Goal: Information Seeking & Learning: Learn about a topic

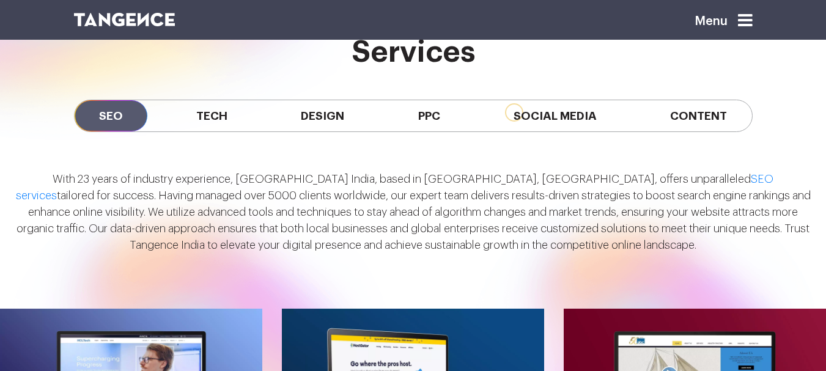
scroll to position [978, 0]
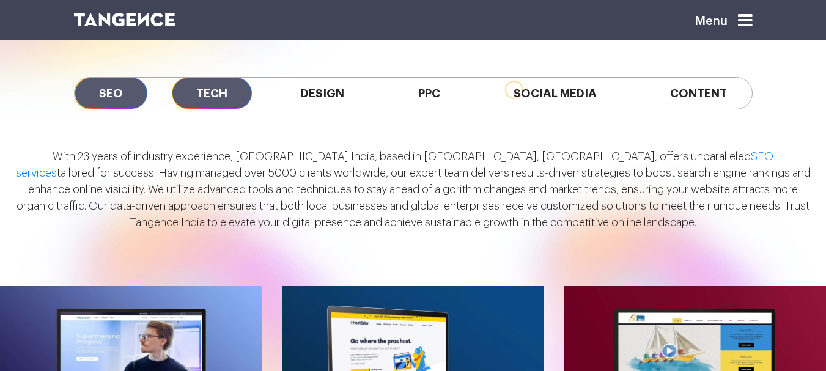
click at [215, 86] on span "Tech" at bounding box center [212, 93] width 80 height 31
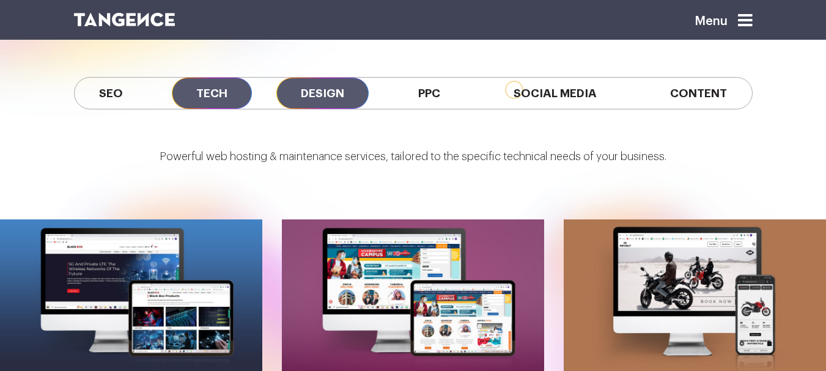
click at [334, 90] on span "Design" at bounding box center [322, 93] width 92 height 31
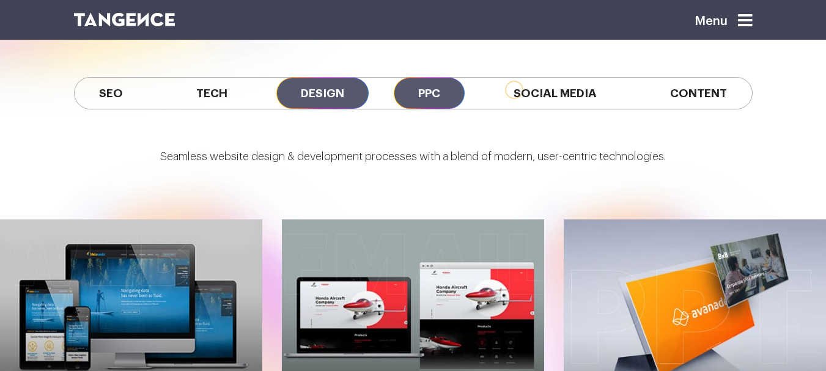
click at [427, 94] on span "PPC" at bounding box center [429, 93] width 71 height 31
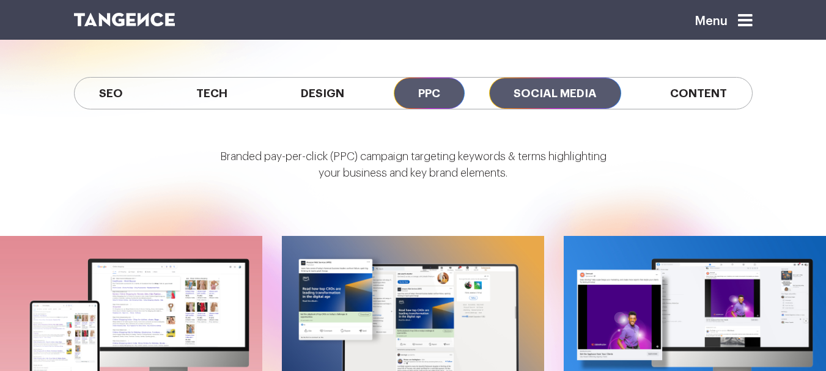
click at [560, 96] on span "Social Media" at bounding box center [555, 93] width 132 height 31
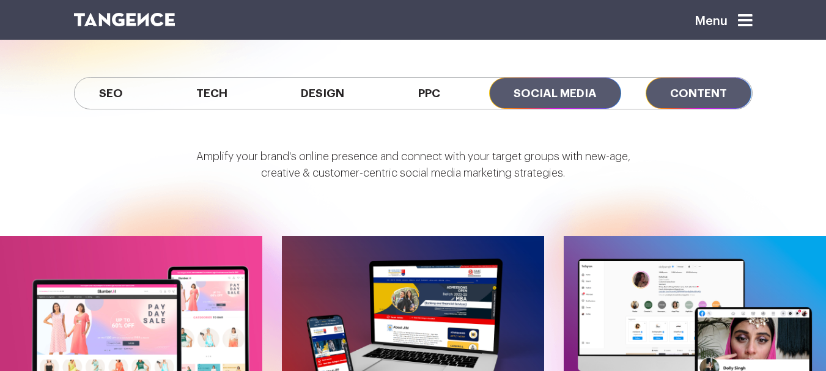
drag, startPoint x: 662, startPoint y: 89, endPoint x: 686, endPoint y: 83, distance: 25.1
click at [662, 87] on span "Content" at bounding box center [698, 93] width 106 height 31
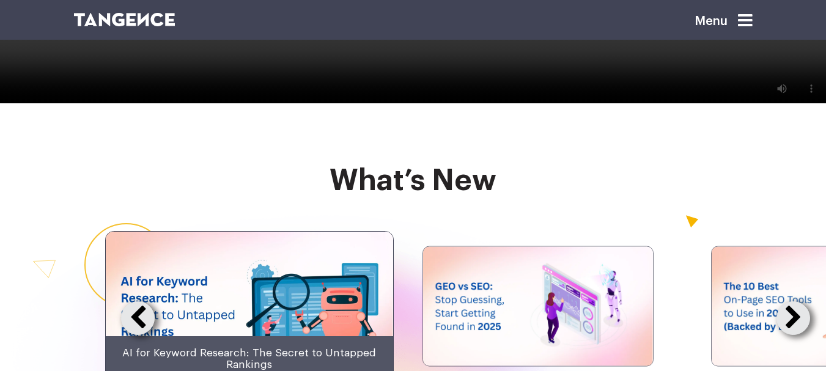
scroll to position [2322, 0]
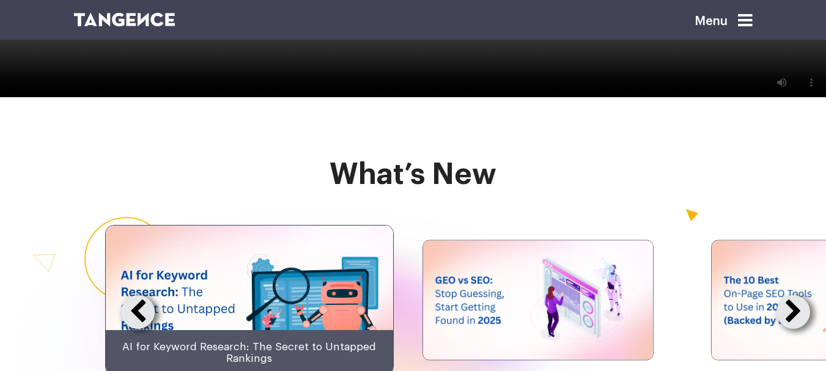
click at [746, 19] on icon at bounding box center [745, 20] width 15 height 17
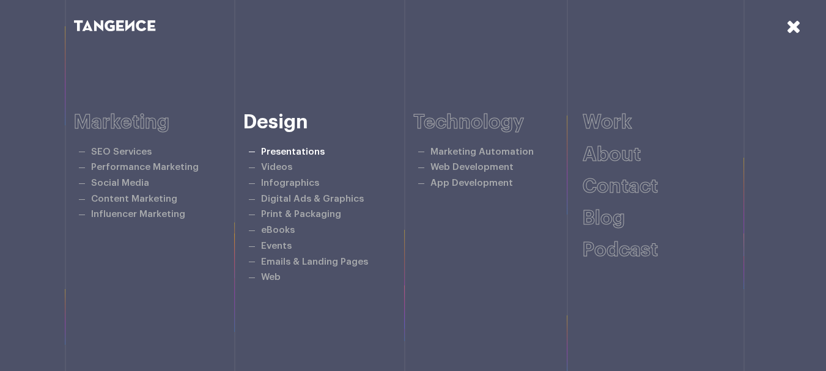
scroll to position [2658, 0]
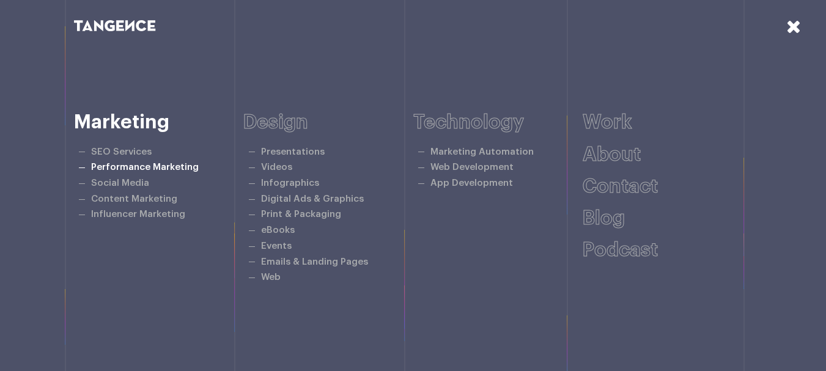
click at [107, 167] on link "Performance Marketing" at bounding box center [145, 167] width 108 height 9
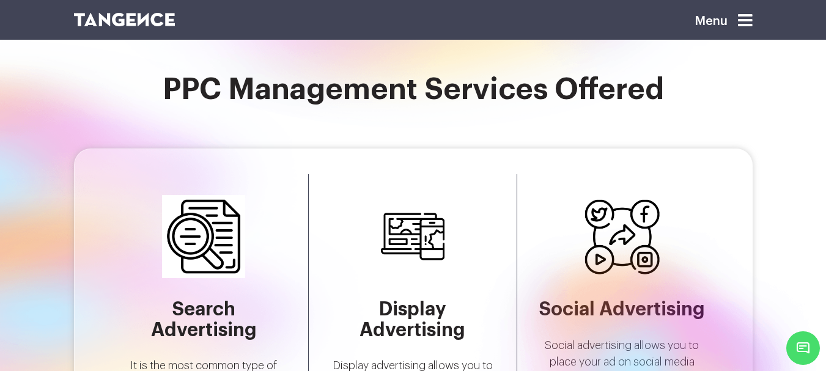
scroll to position [2139, 0]
